Goal: Task Accomplishment & Management: Use online tool/utility

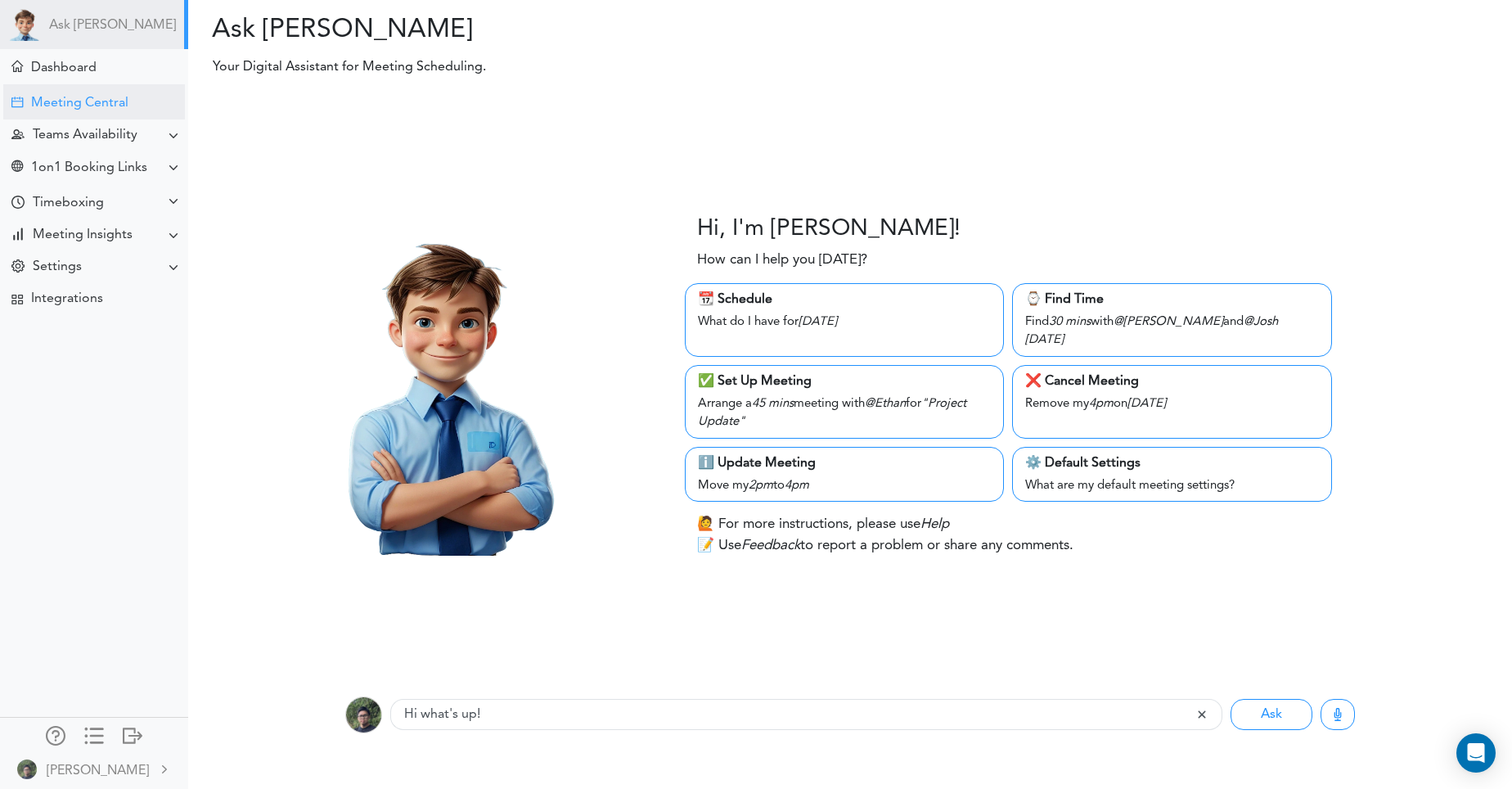
click at [103, 100] on div "Meeting Central" at bounding box center [80, 103] width 97 height 16
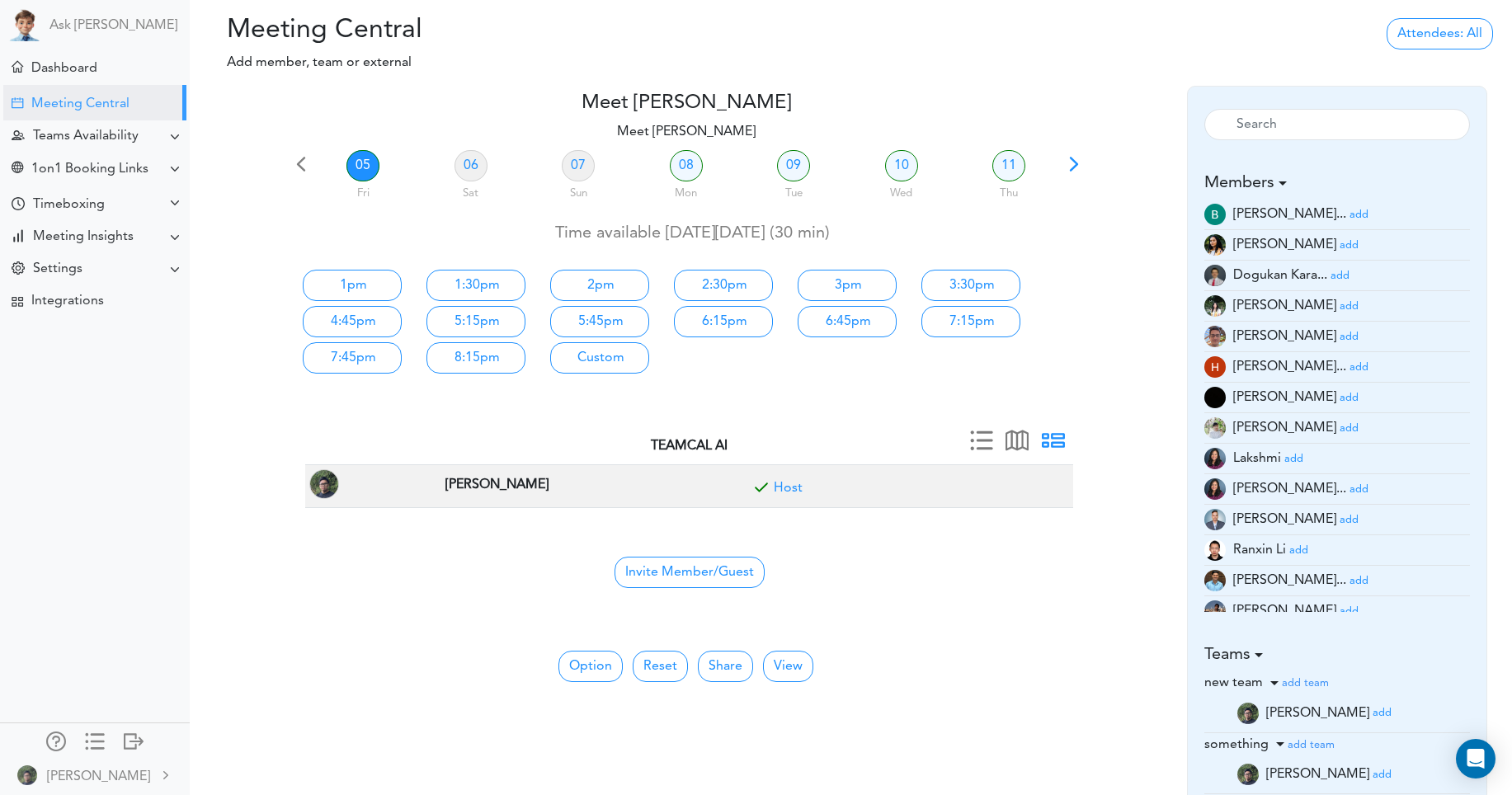
click at [1339, 519] on small "add" at bounding box center [1348, 519] width 19 height 11
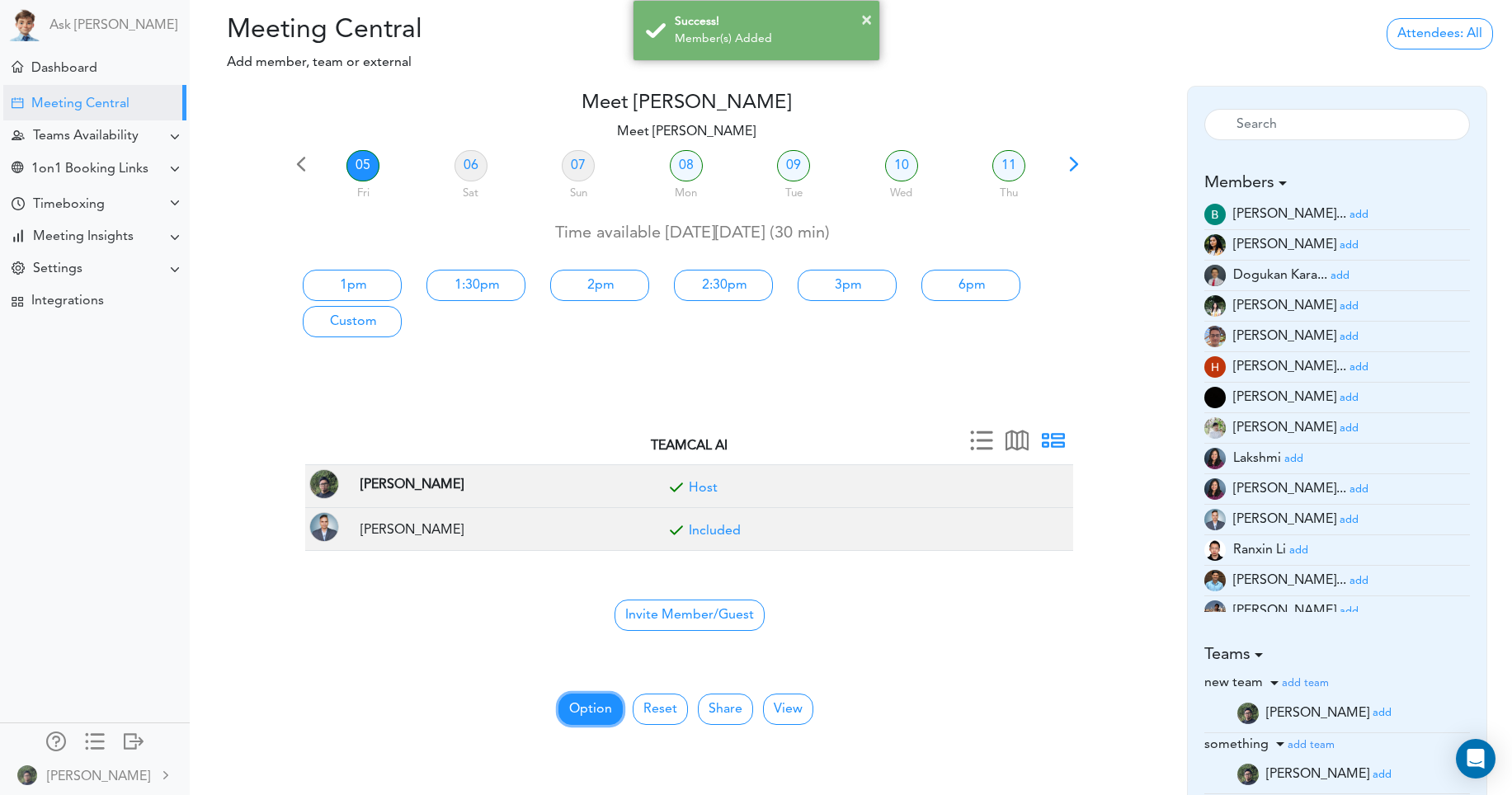
click at [574, 705] on button "Option" at bounding box center [590, 709] width 64 height 32
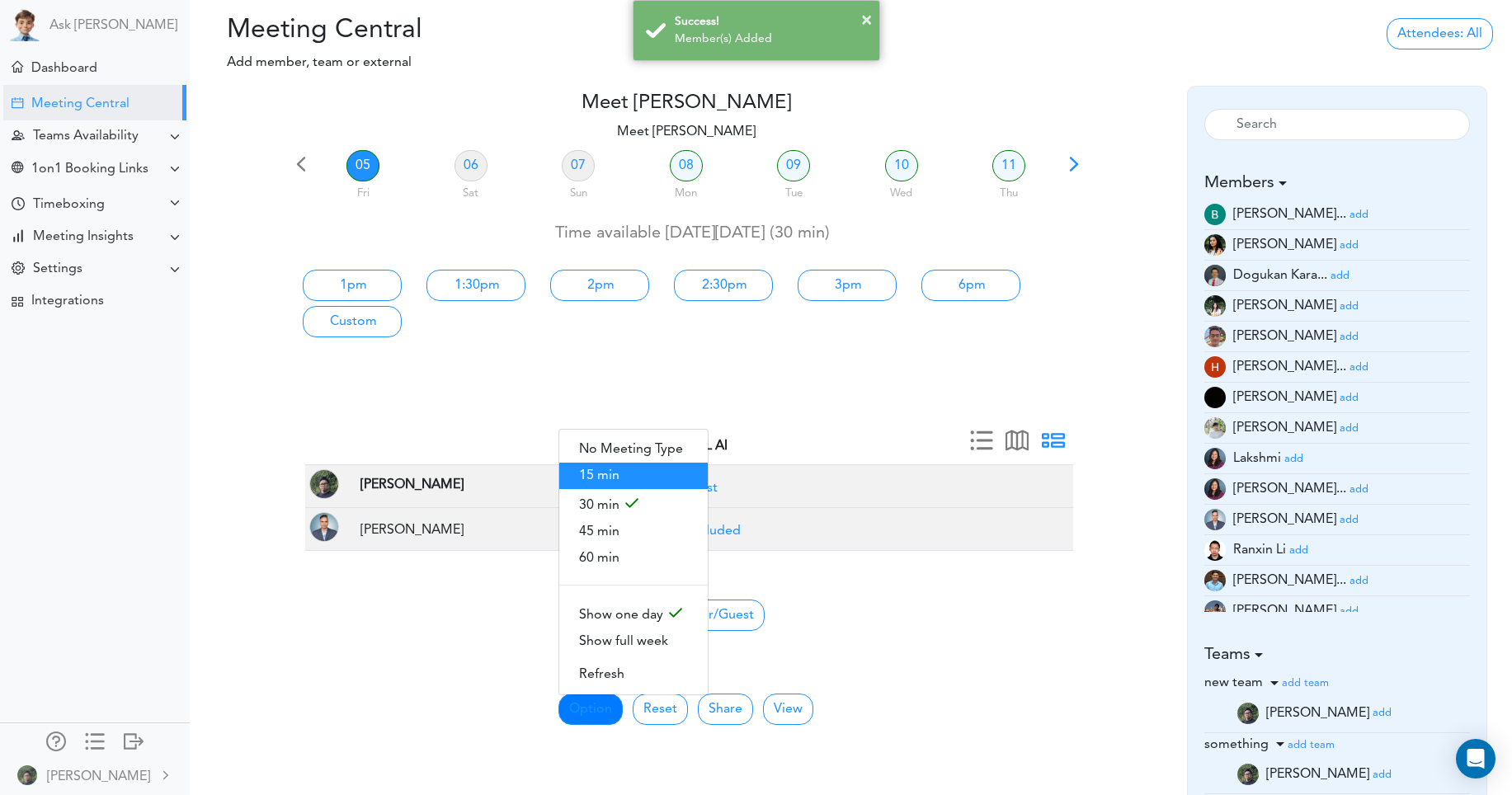
click at [613, 478] on span "15 min" at bounding box center [633, 476] width 149 height 27
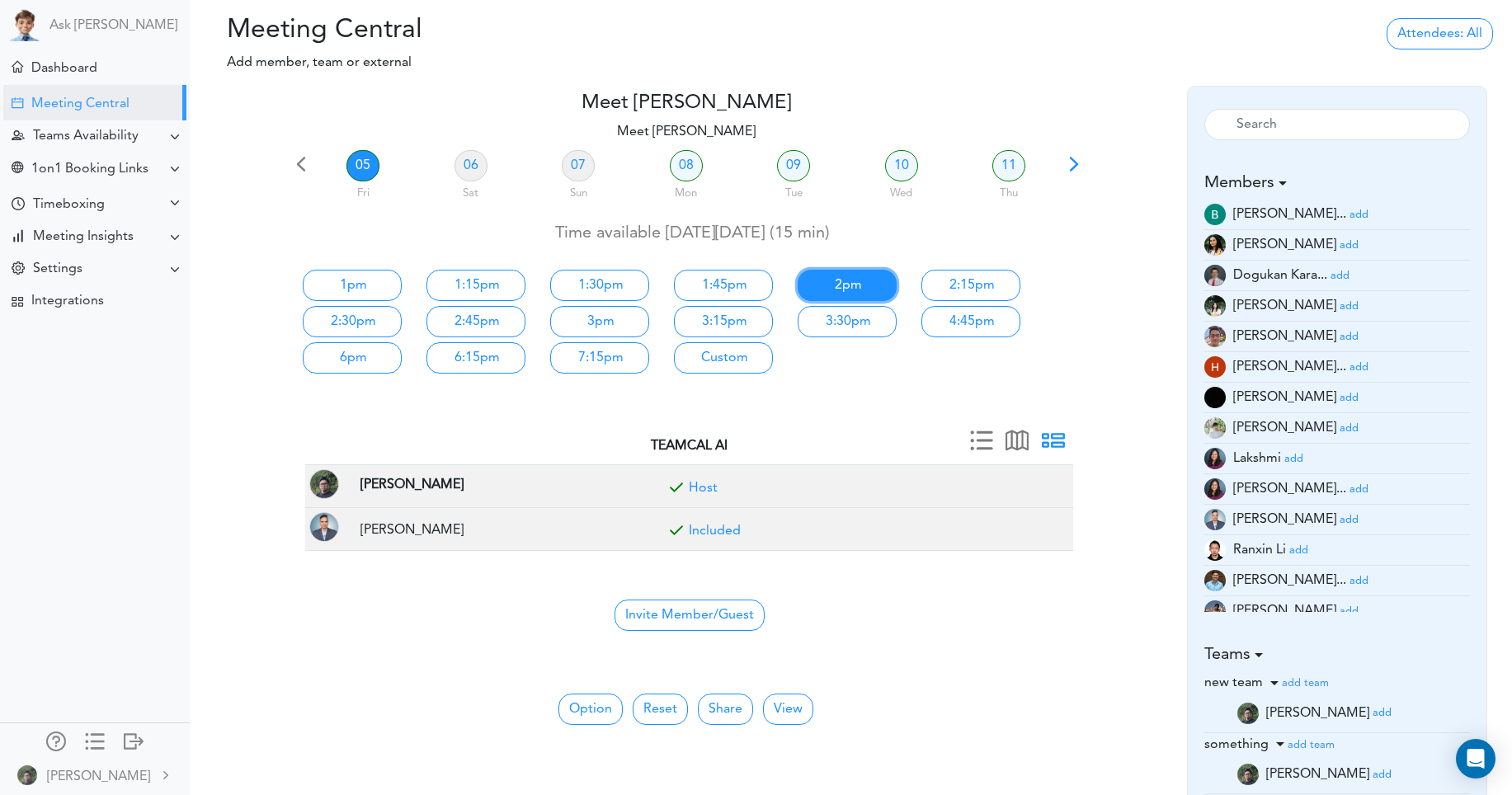
click at [827, 291] on link "2pm" at bounding box center [847, 285] width 99 height 32
type input "Meet [PERSON_NAME]"
type input "[URL][DOMAIN_NAME][SECURITY_DATA]"
type input "[DATE]T14:00"
type input "[DATE]T14:15"
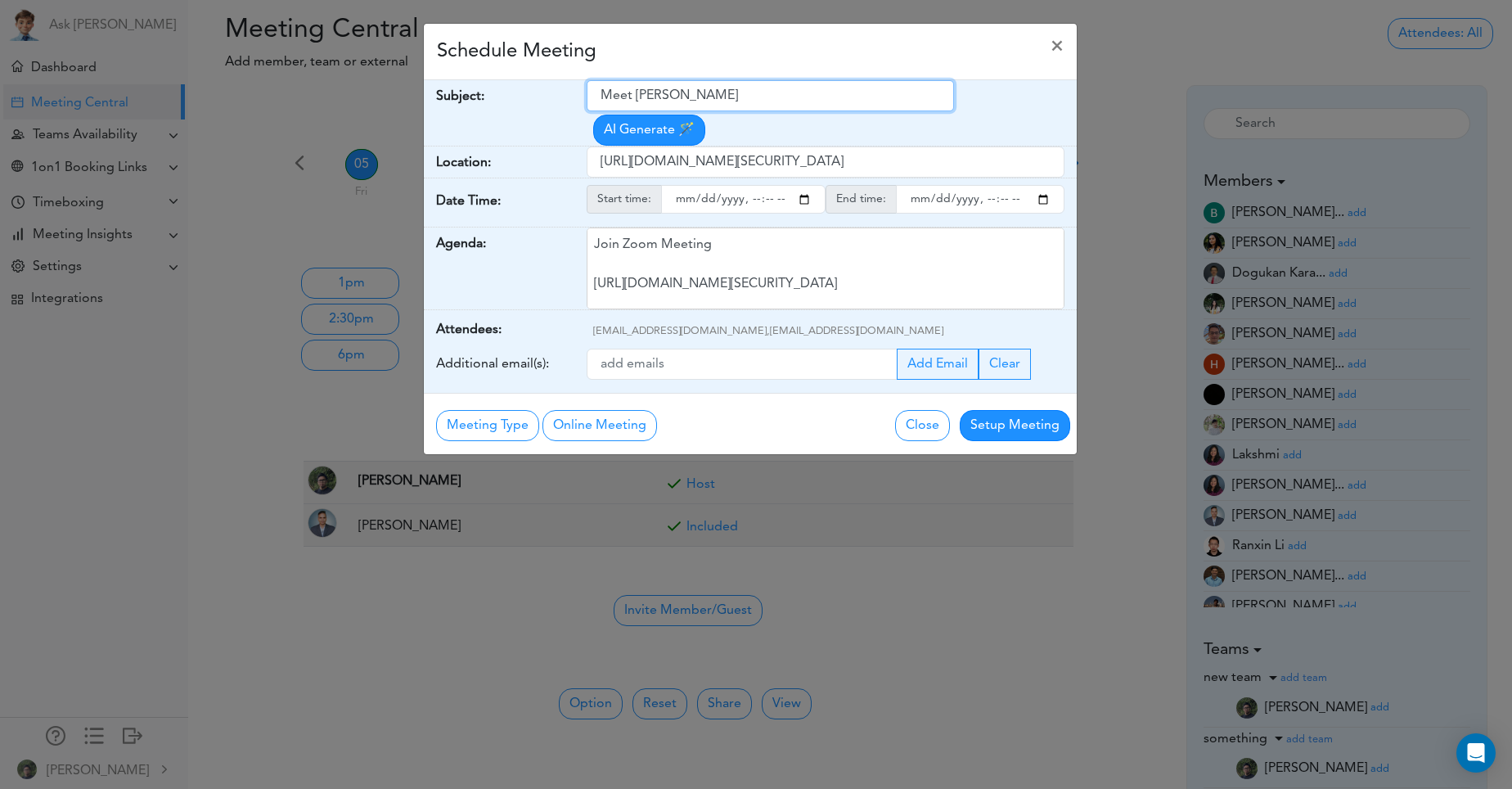
drag, startPoint x: 731, startPoint y: 85, endPoint x: 424, endPoint y: 91, distance: 307.1
click at [427, 91] on div "Subject: Meet [PERSON_NAME] Generate 🪄" at bounding box center [750, 113] width 653 height 66
type input "Zoom Zara"
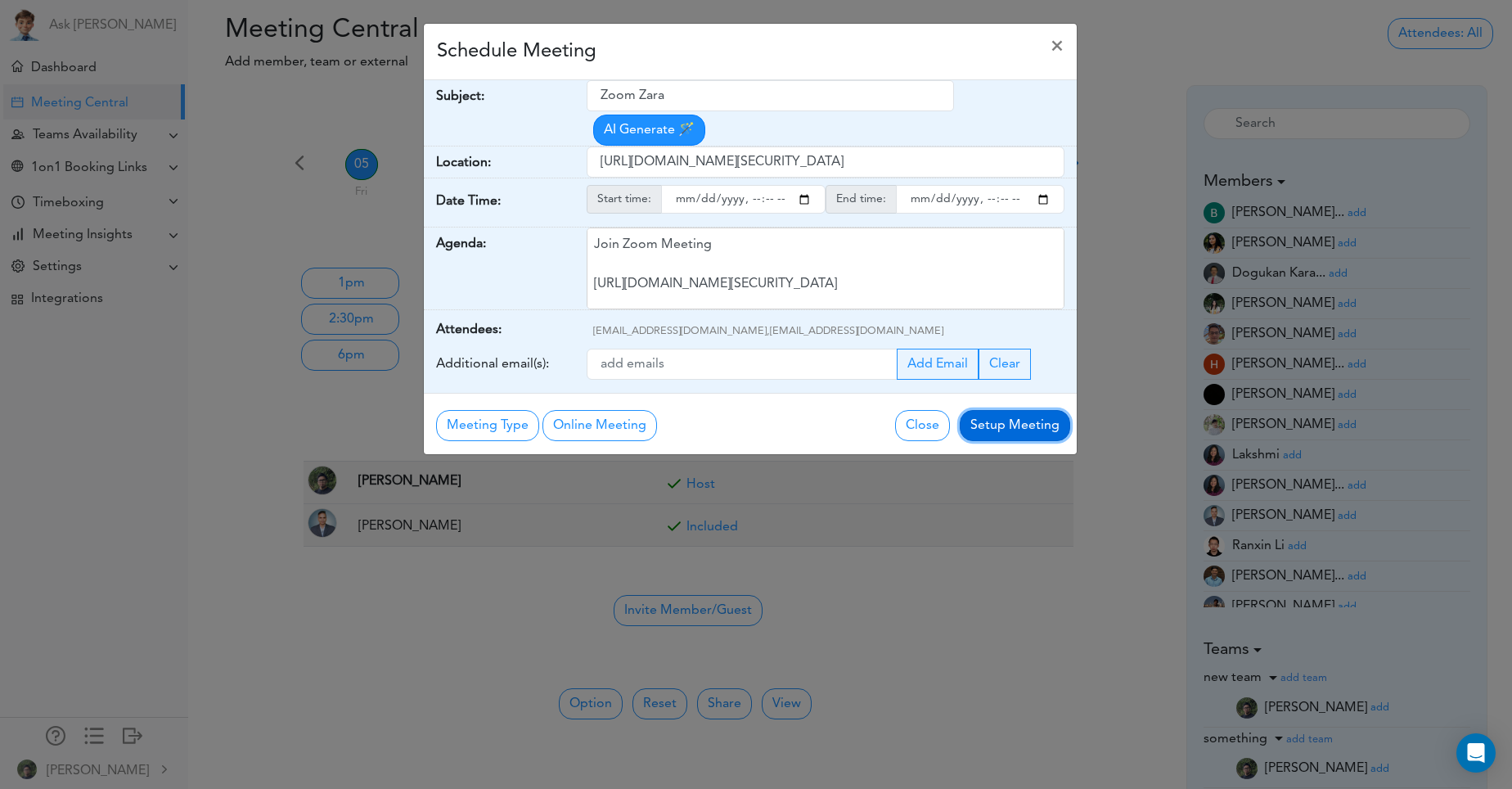
click at [1024, 422] on button "Setup Meeting" at bounding box center [1015, 426] width 110 height 31
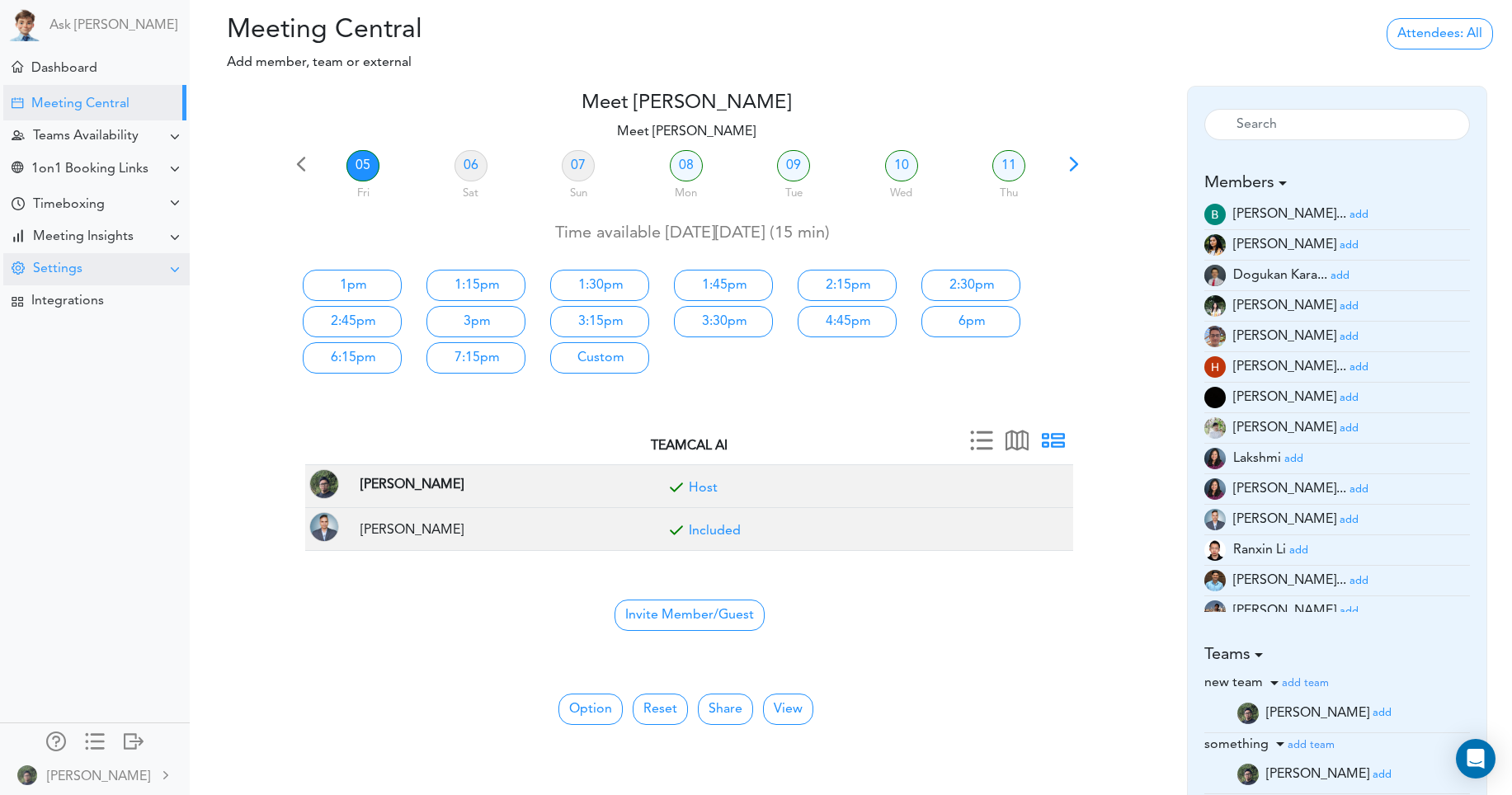
click at [111, 276] on div "Settings" at bounding box center [96, 269] width 186 height 32
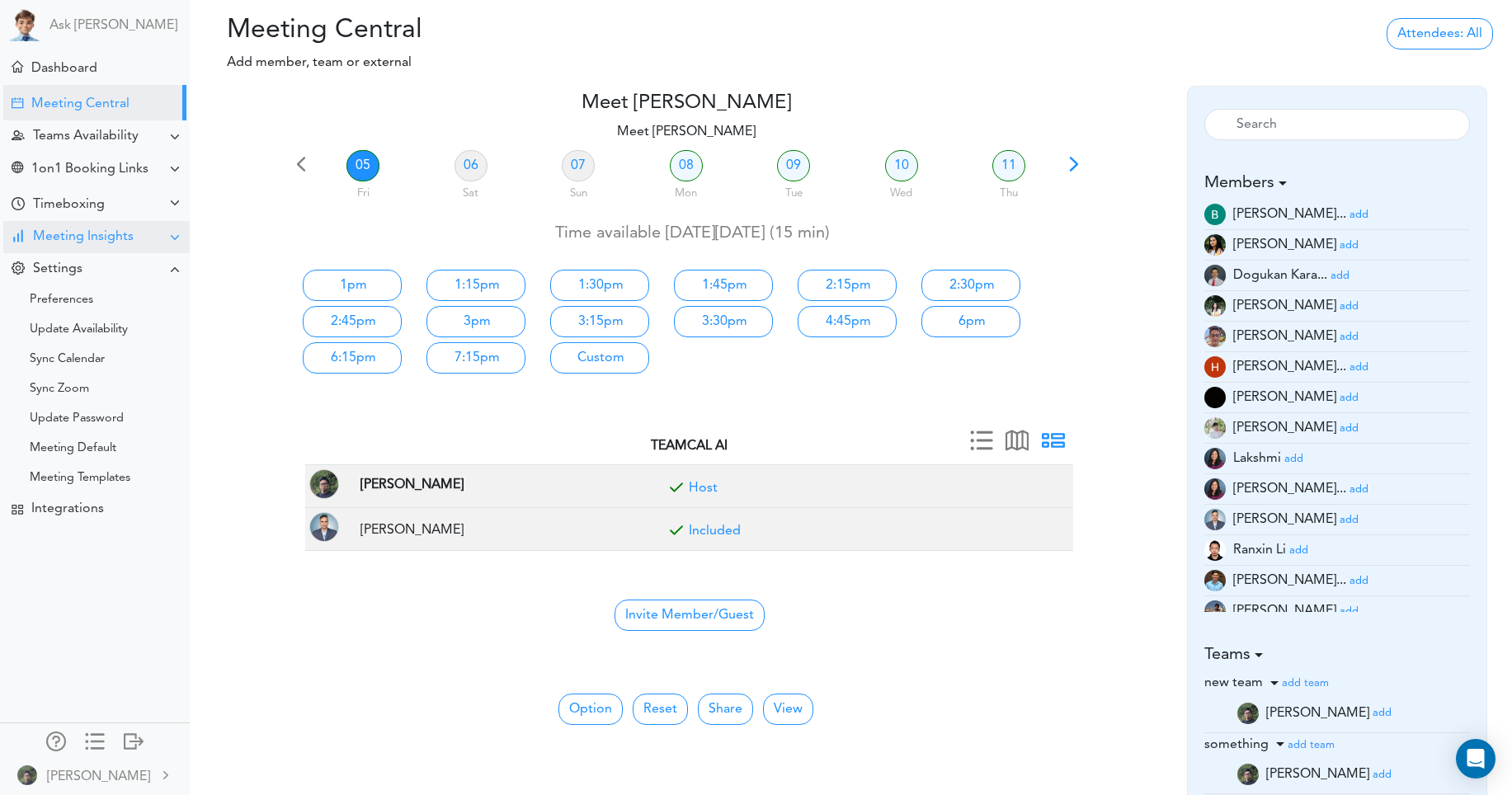
click at [102, 241] on div "Meeting Insights" at bounding box center [83, 237] width 100 height 16
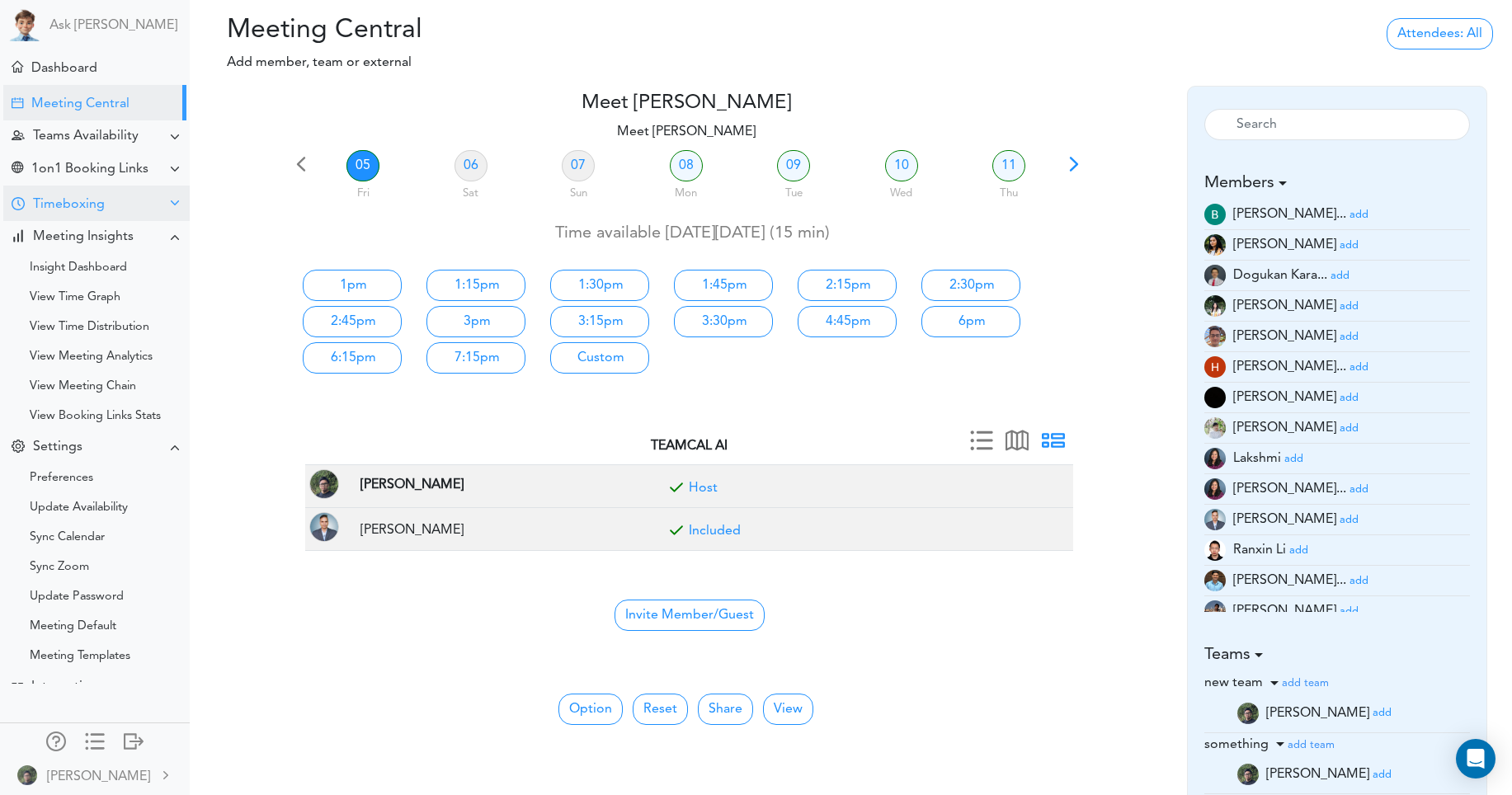
click at [111, 215] on div "Timeboxing" at bounding box center [96, 202] width 186 height 36
click at [107, 236] on div "Goals for [DATE]" at bounding box center [74, 236] width 89 height 8
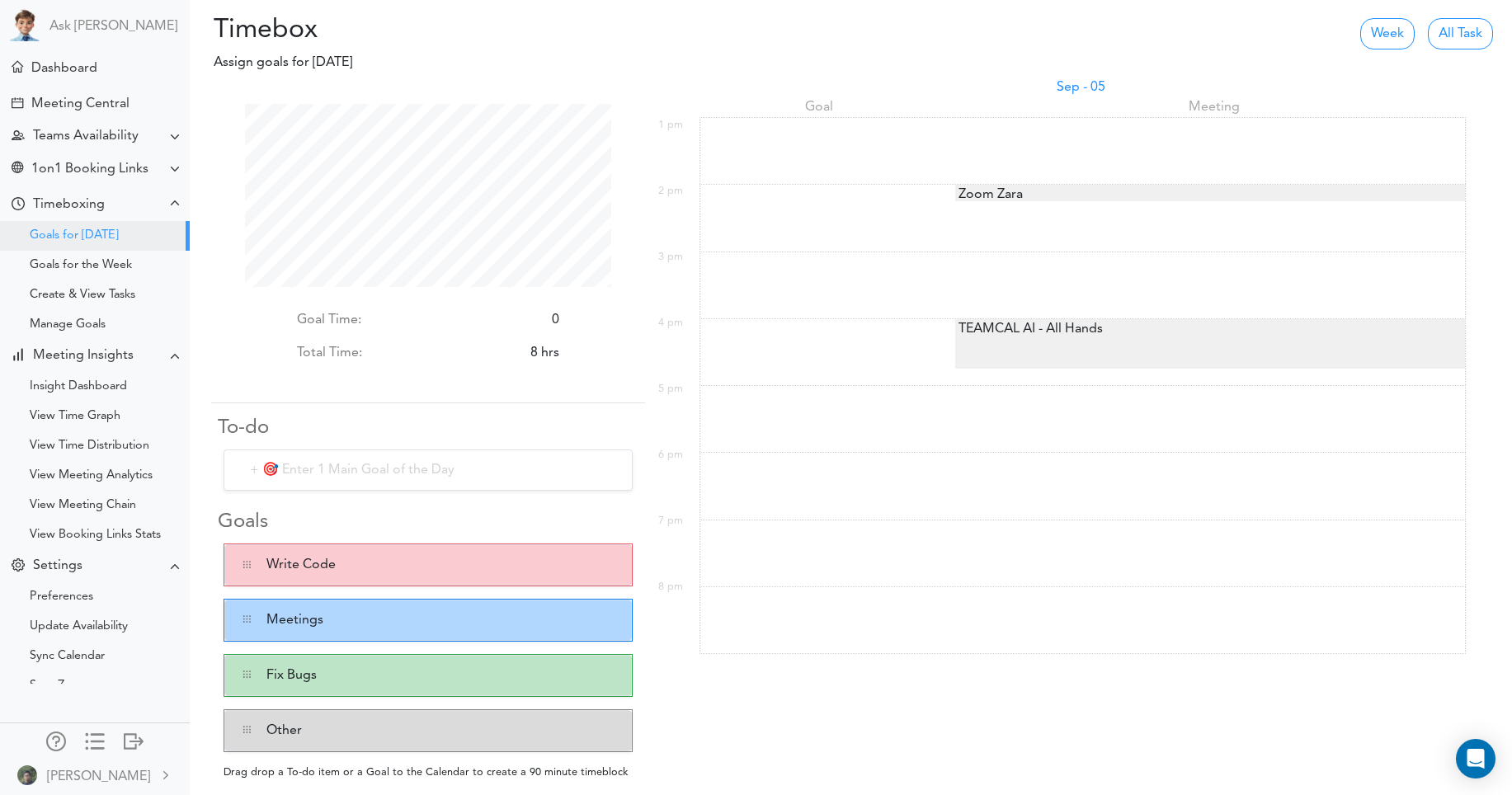
scroll to position [183, 367]
